Goal: Navigation & Orientation: Understand site structure

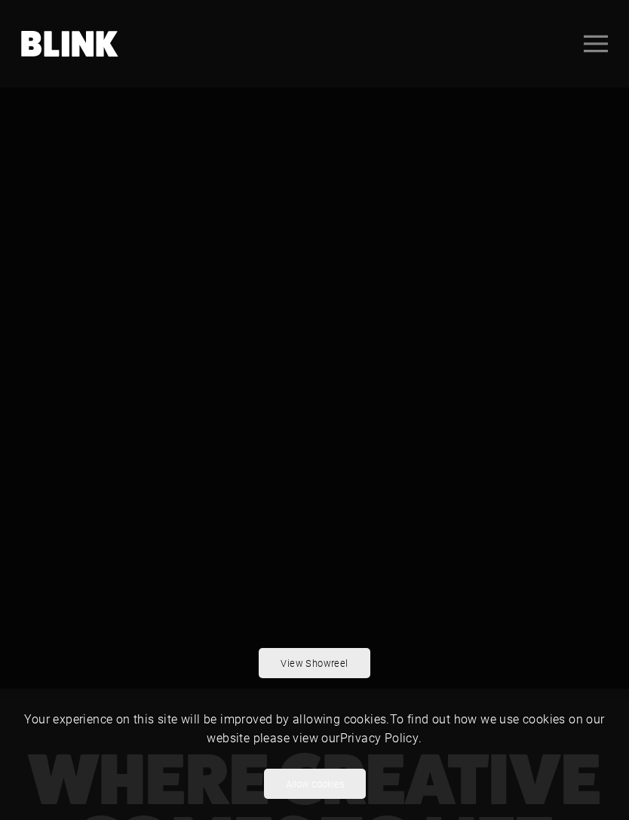
click at [603, 44] on rect "Open menu" at bounding box center [596, 43] width 24 height 2
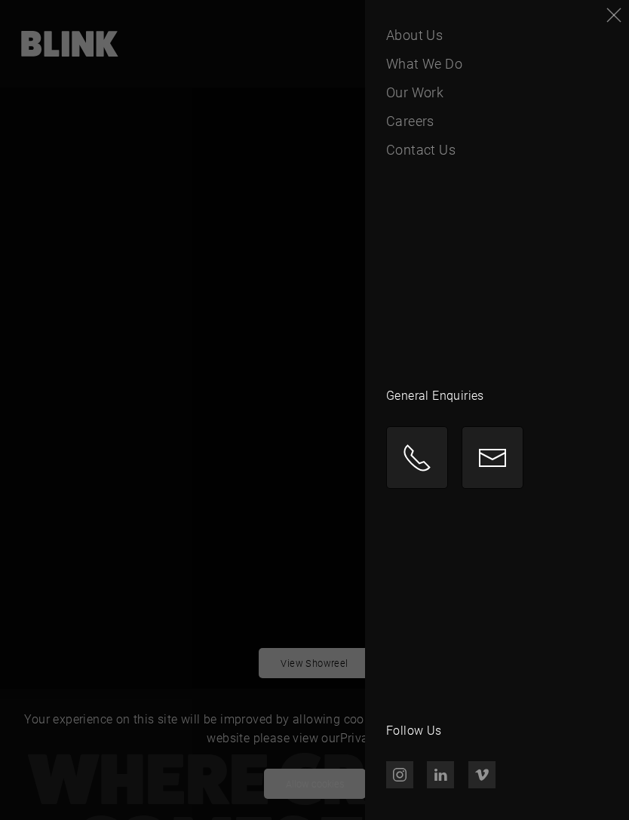
click at [453, 69] on span "What We Do" at bounding box center [424, 64] width 76 height 21
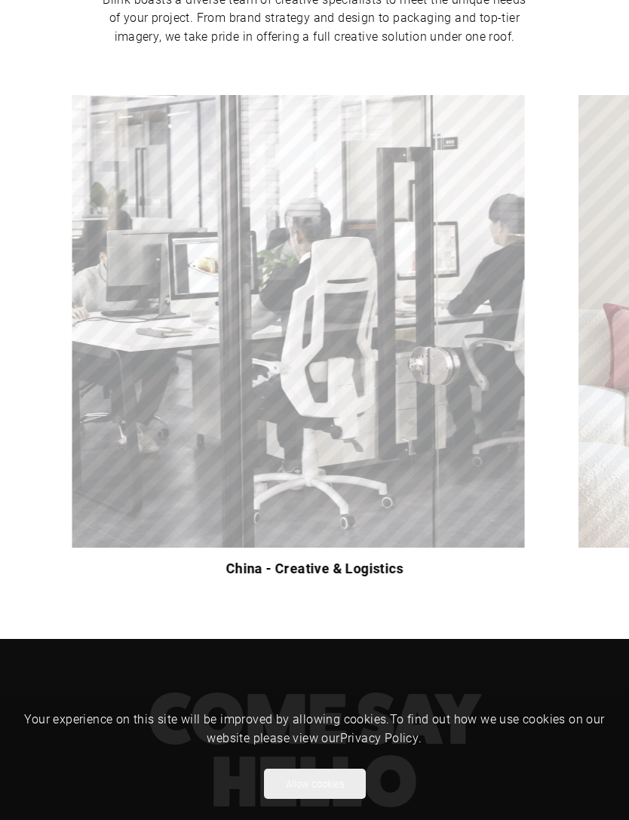
scroll to position [421, 0]
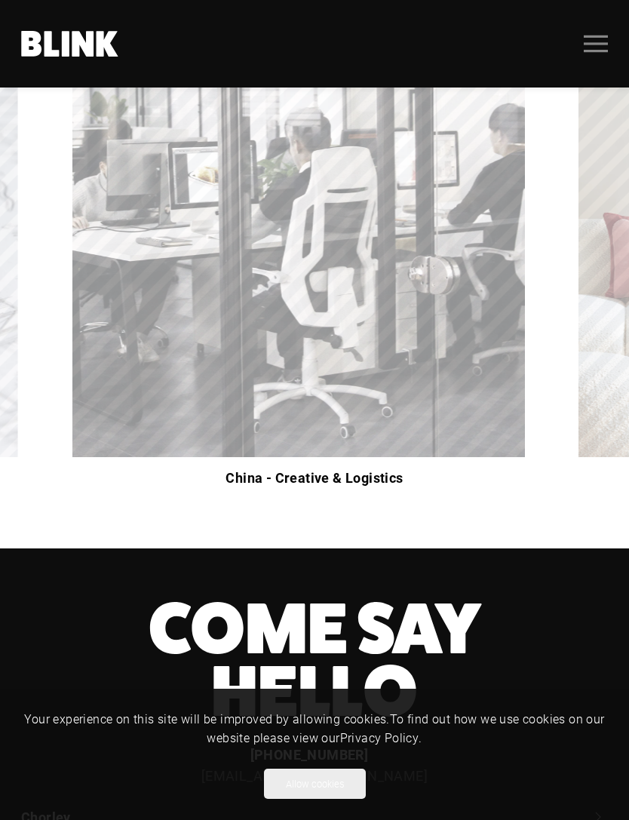
click at [333, 799] on button "Allow cookies" at bounding box center [315, 783] width 102 height 30
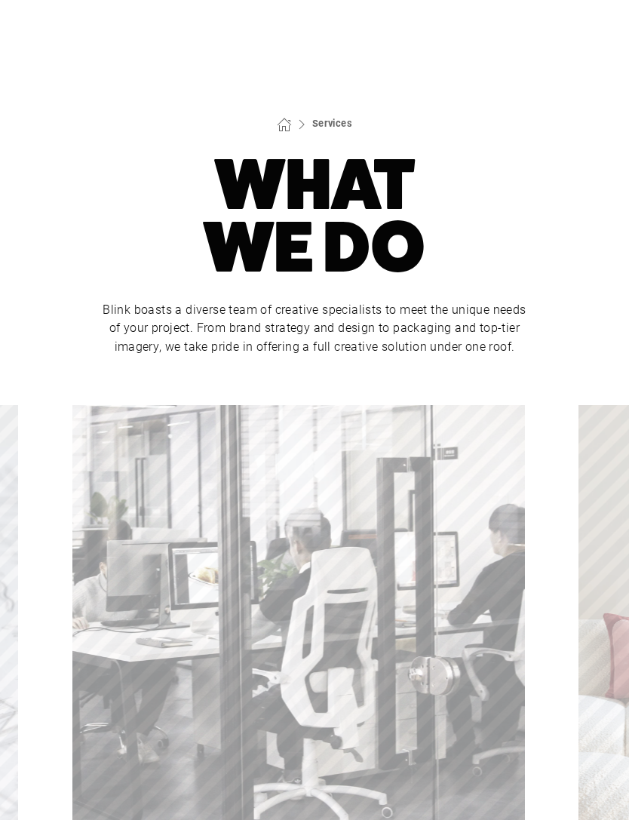
scroll to position [0, 0]
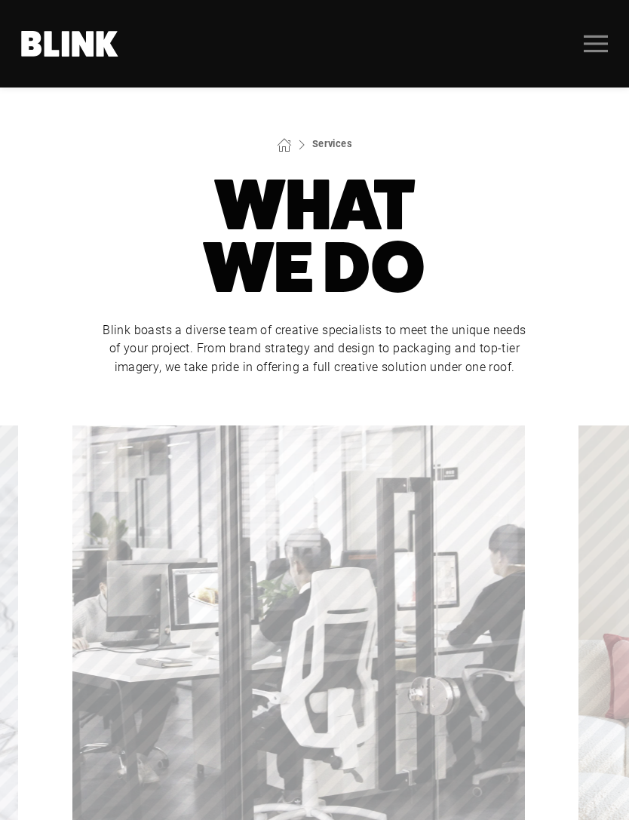
click at [592, 39] on icon ".uk-navbar-toggle-icon svg>[class*="line-"]{transition:0.2s ease-in-out;transit…" at bounding box center [596, 44] width 24 height 24
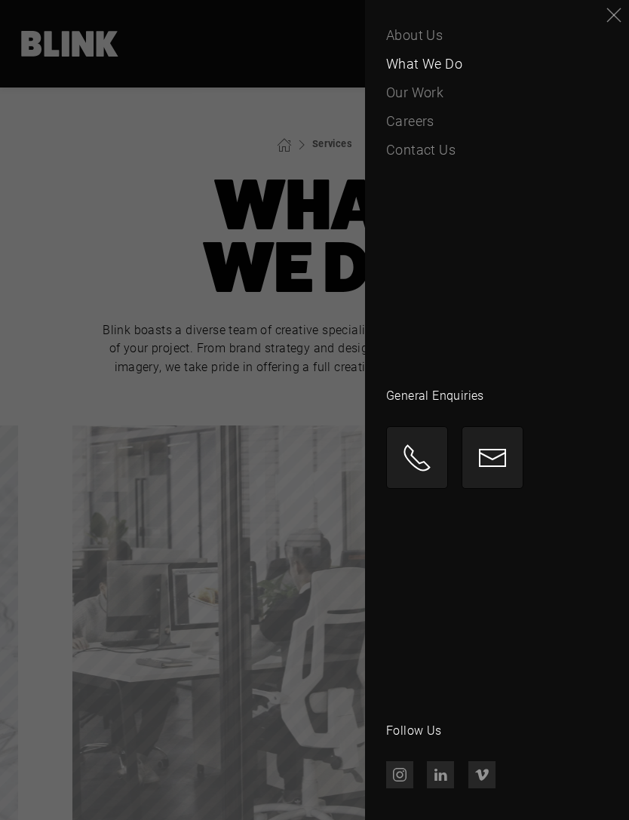
click at [432, 97] on span "Our Work" at bounding box center [414, 92] width 57 height 21
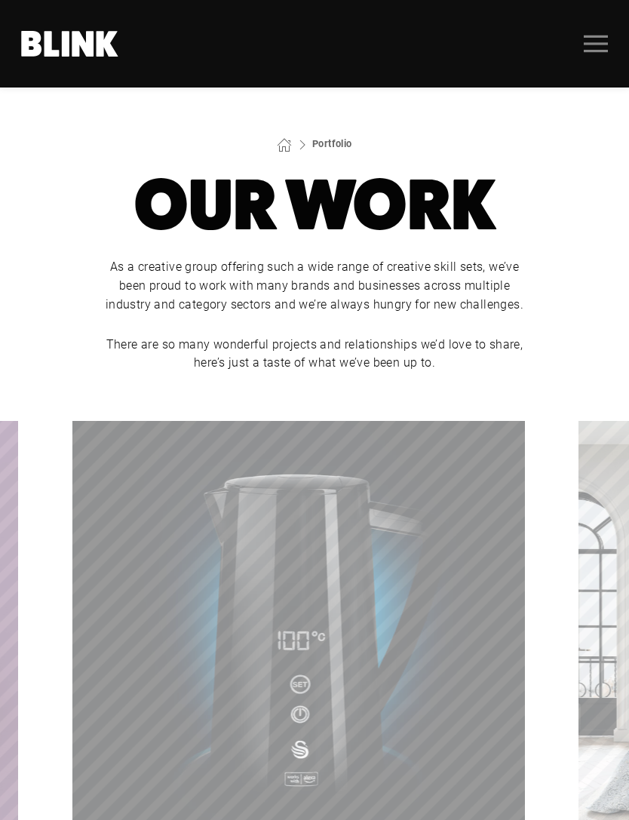
click at [592, 40] on icon ".uk-navbar-toggle-icon svg>[class*="line-"]{transition:0.2s ease-in-out;transit…" at bounding box center [596, 44] width 24 height 24
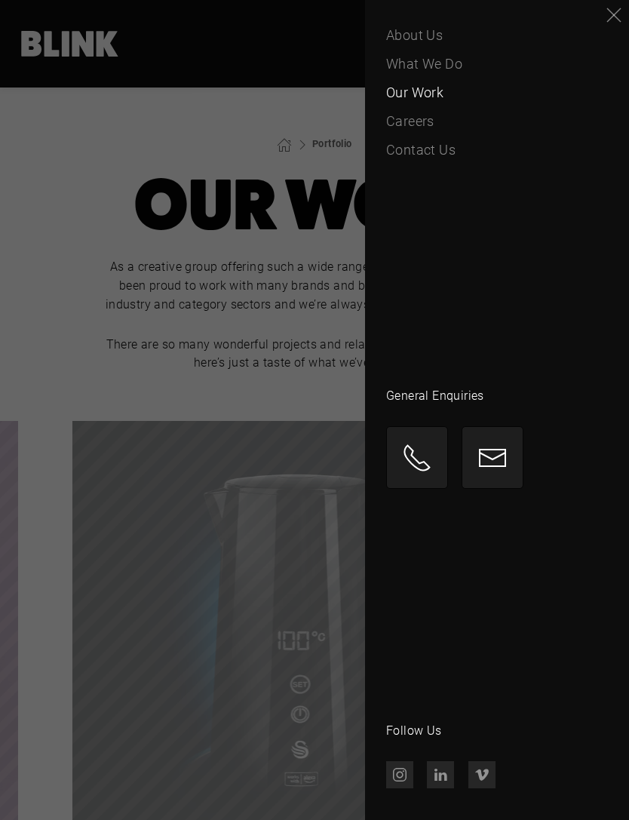
click at [425, 121] on span "Careers" at bounding box center [410, 121] width 48 height 21
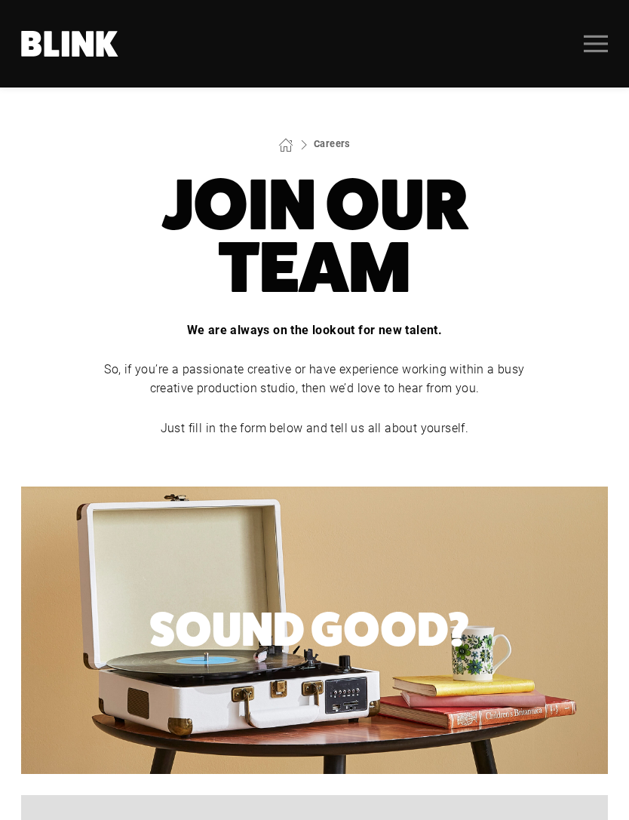
click at [584, 46] on icon ".uk-navbar-toggle-icon svg>[class*="line-"]{transition:0.2s ease-in-out;transit…" at bounding box center [596, 44] width 24 height 24
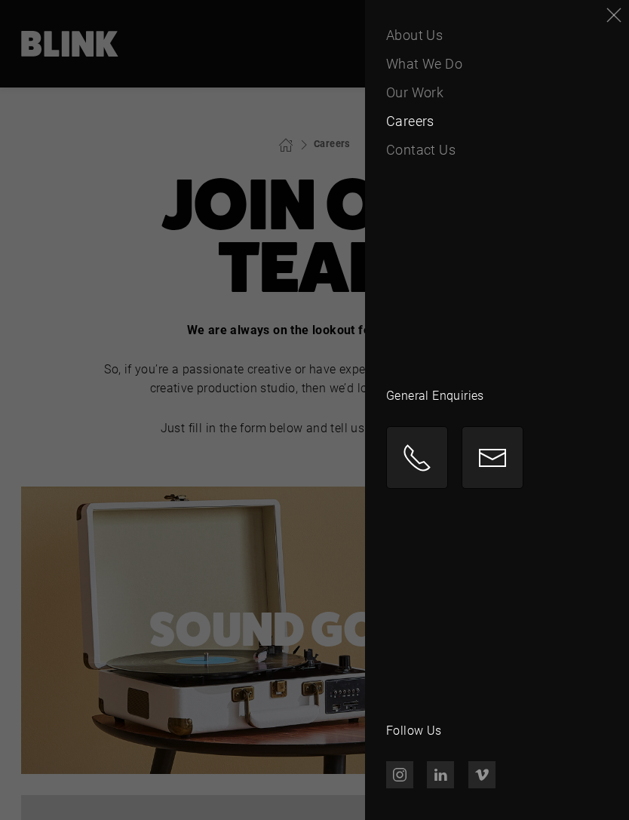
click at [437, 38] on span "About Us" at bounding box center [414, 35] width 57 height 21
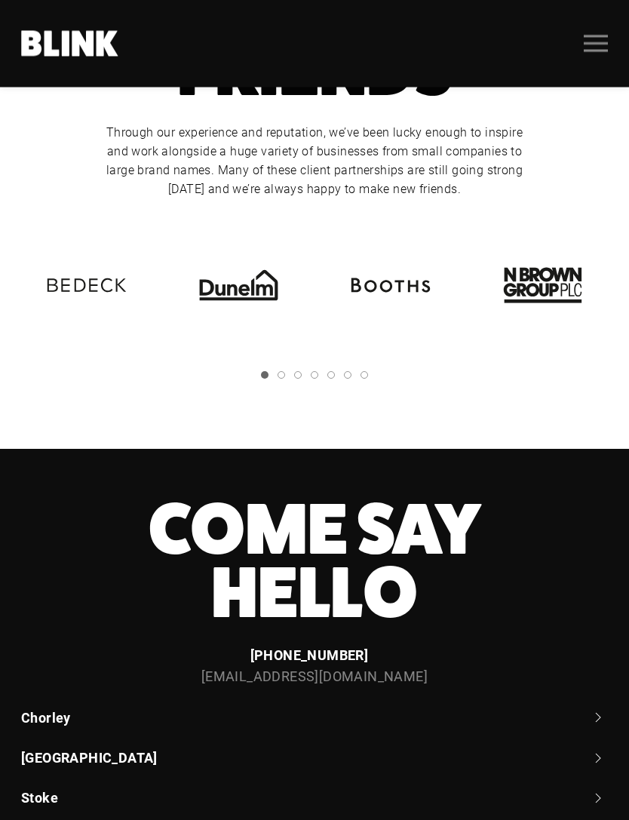
scroll to position [2823, 0]
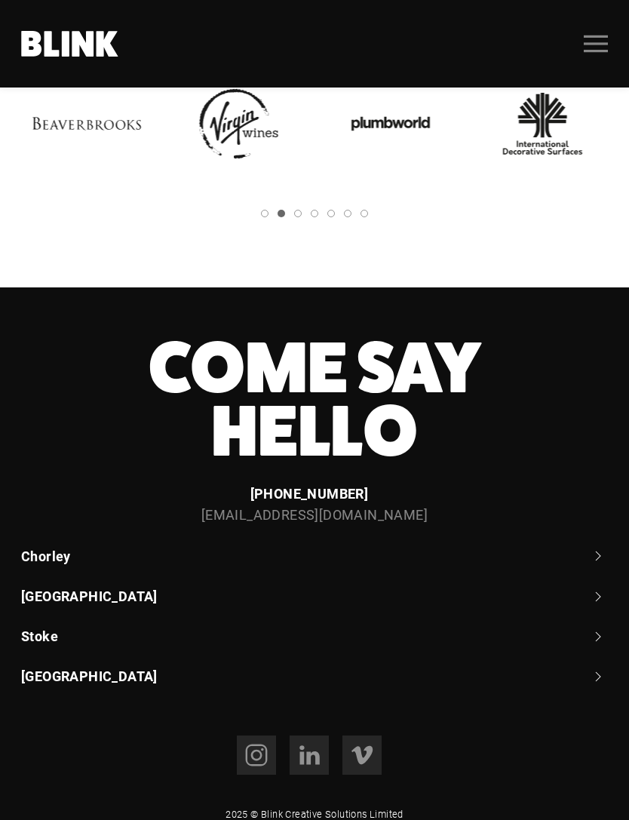
click at [595, 629] on link "Stoke" at bounding box center [314, 636] width 587 height 19
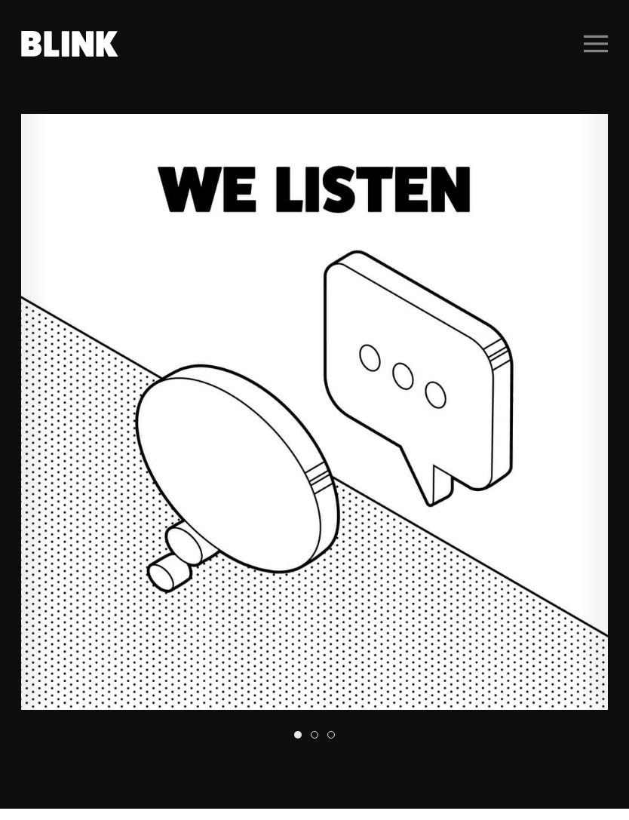
scroll to position [1042, 0]
